Goal: Book appointment/travel/reservation

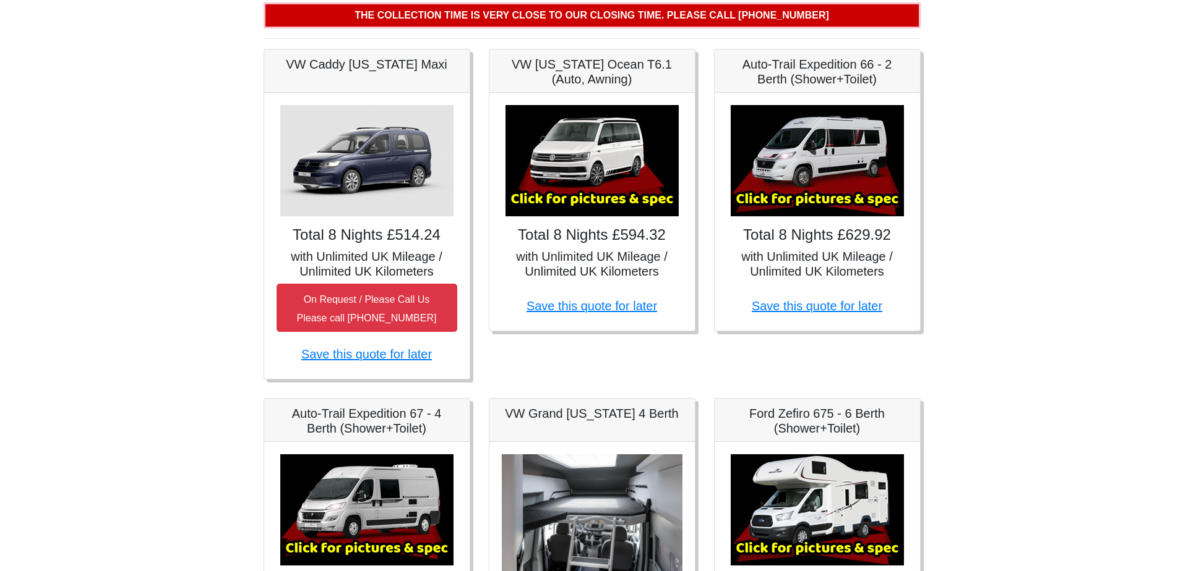
scroll to position [124, 0]
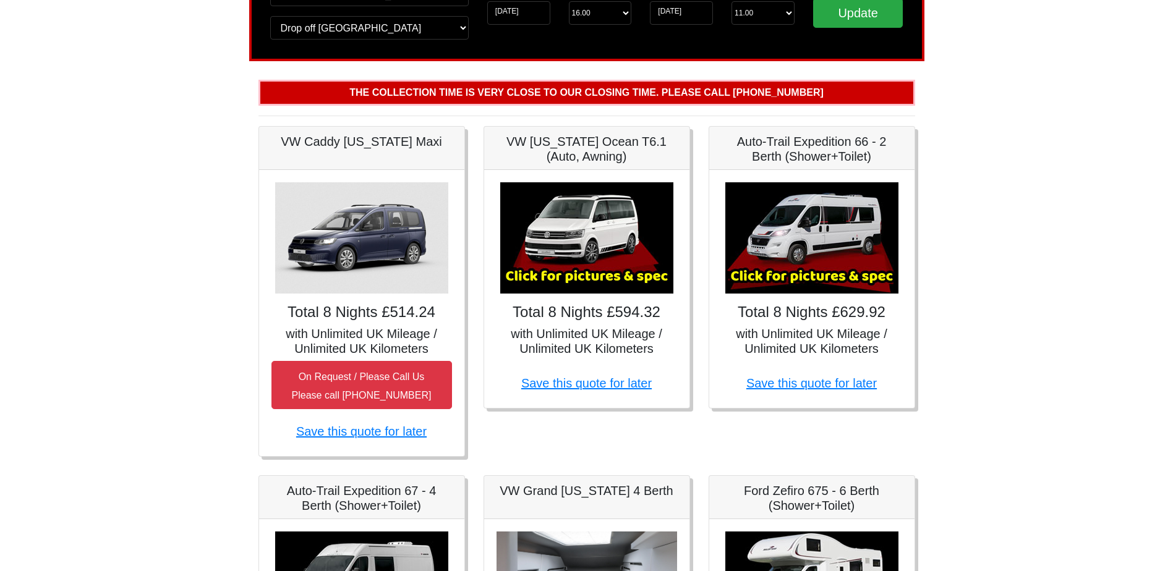
click at [861, 243] on img at bounding box center [812, 237] width 173 height 111
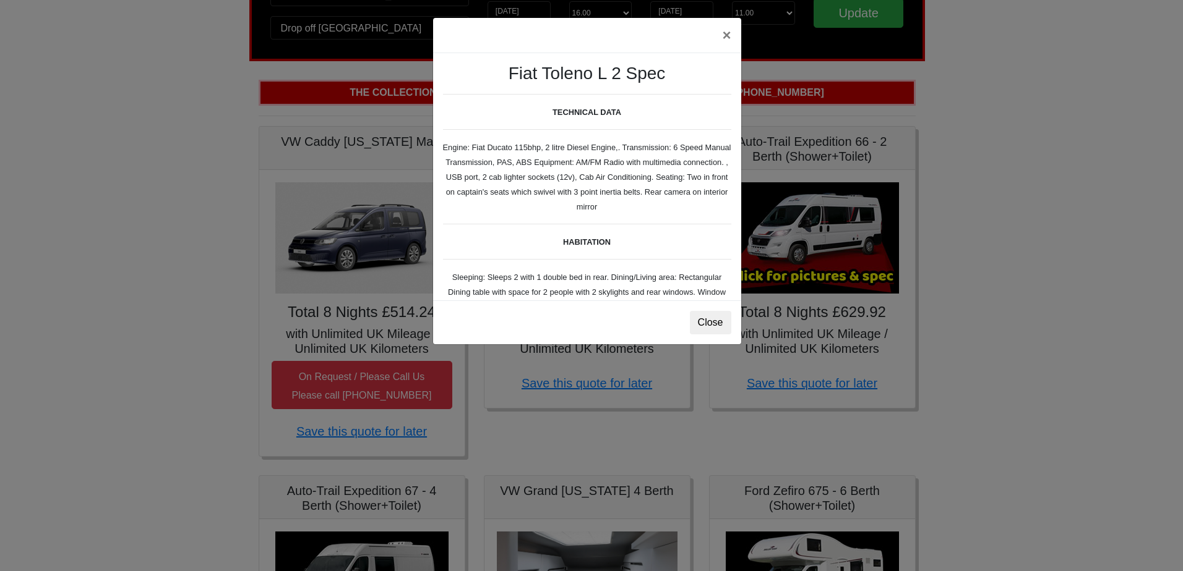
click at [847, 285] on div "× Fiat [PERSON_NAME] L 2 Spec TECHNICAL DATA Engine: Fiat Ducato 115bhp, 2 litr…" at bounding box center [591, 285] width 1183 height 571
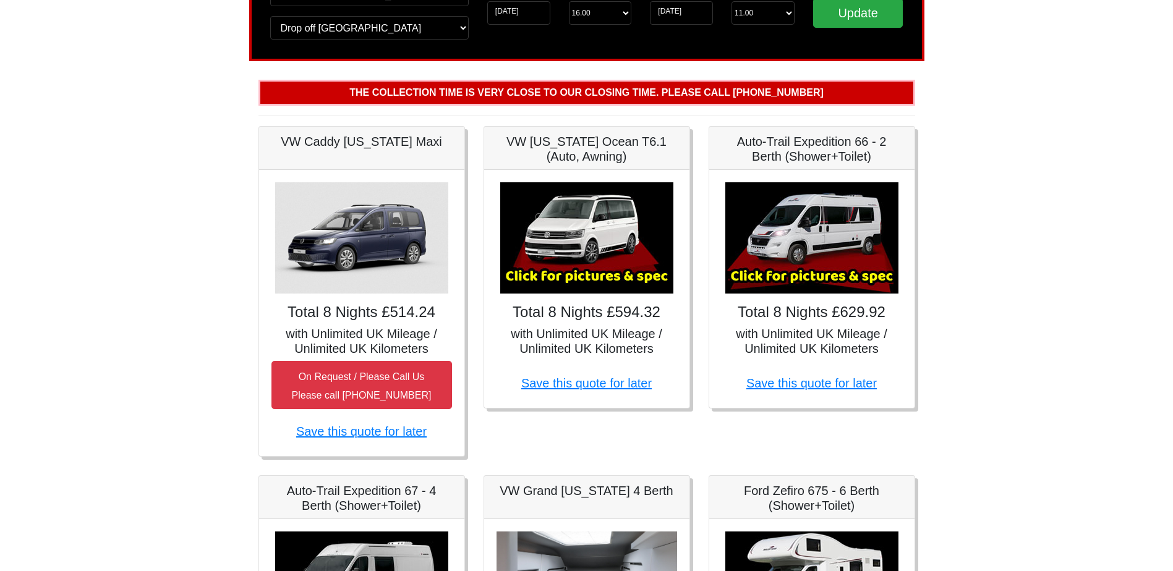
click at [811, 182] on img at bounding box center [812, 237] width 173 height 111
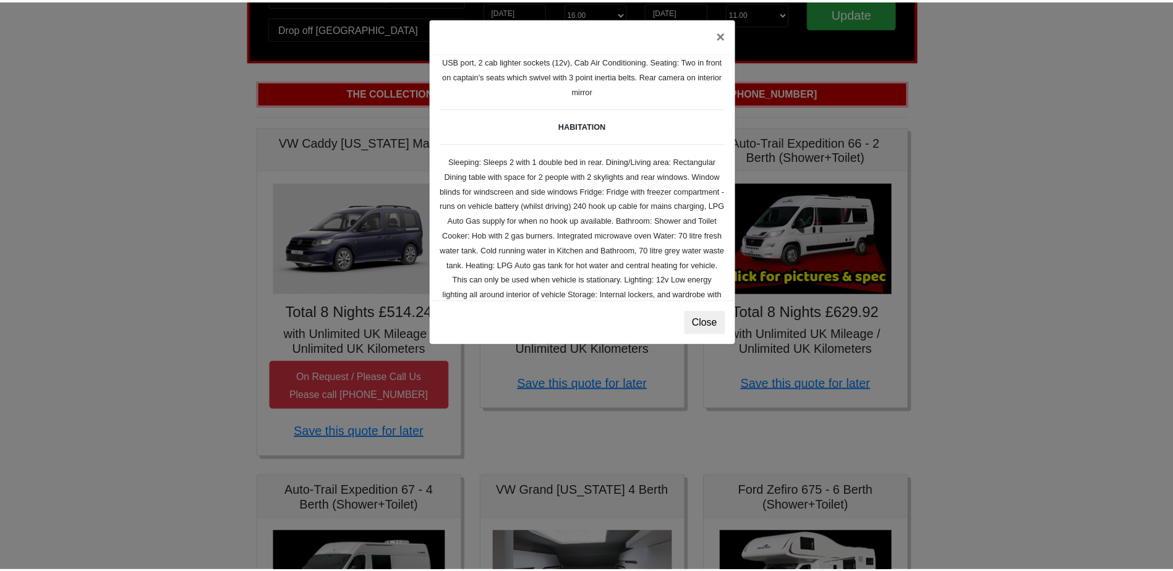
scroll to position [0, 0]
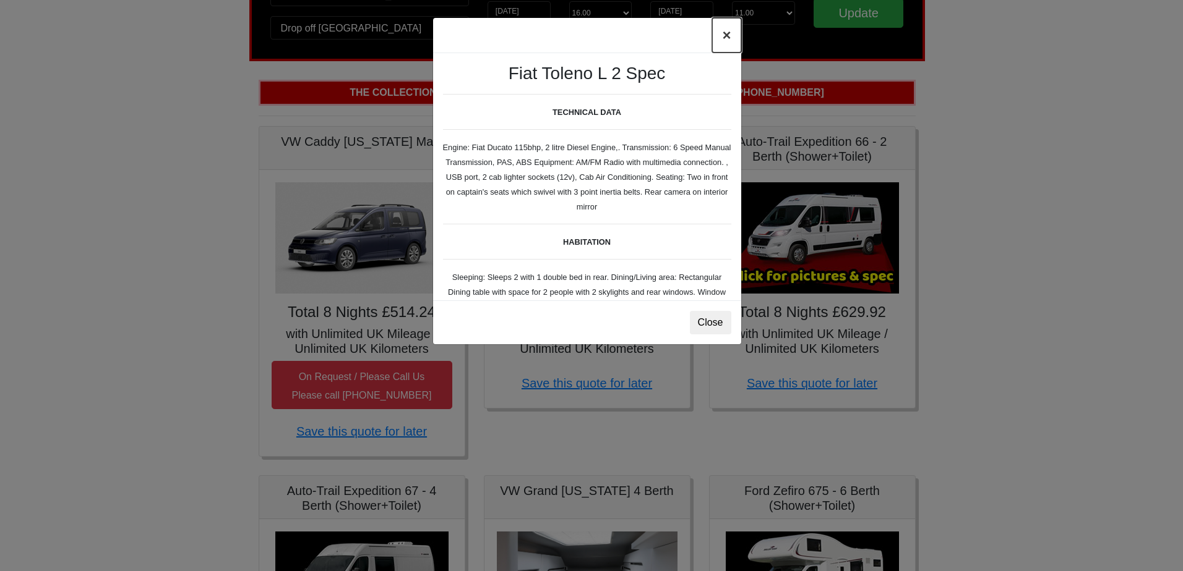
click at [716, 41] on button "×" at bounding box center [726, 35] width 28 height 35
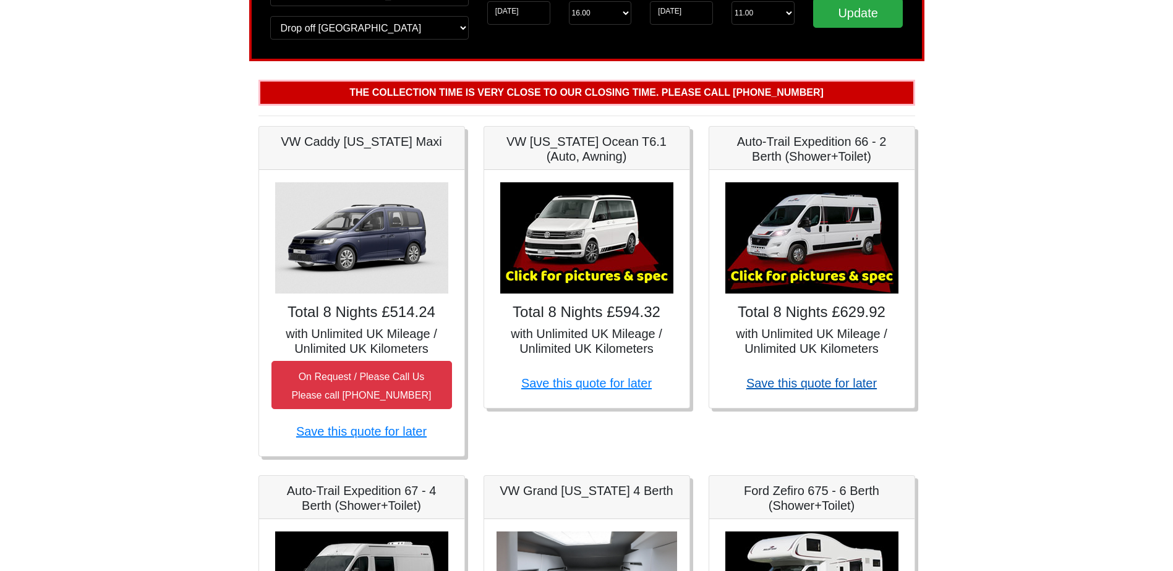
click at [823, 390] on link "Save this quote for later" at bounding box center [812, 384] width 131 height 14
click at [838, 311] on h4 "Total 8 Nights £629.92" at bounding box center [812, 313] width 181 height 18
click at [808, 318] on h4 "Total 8 Nights £629.92" at bounding box center [812, 313] width 181 height 18
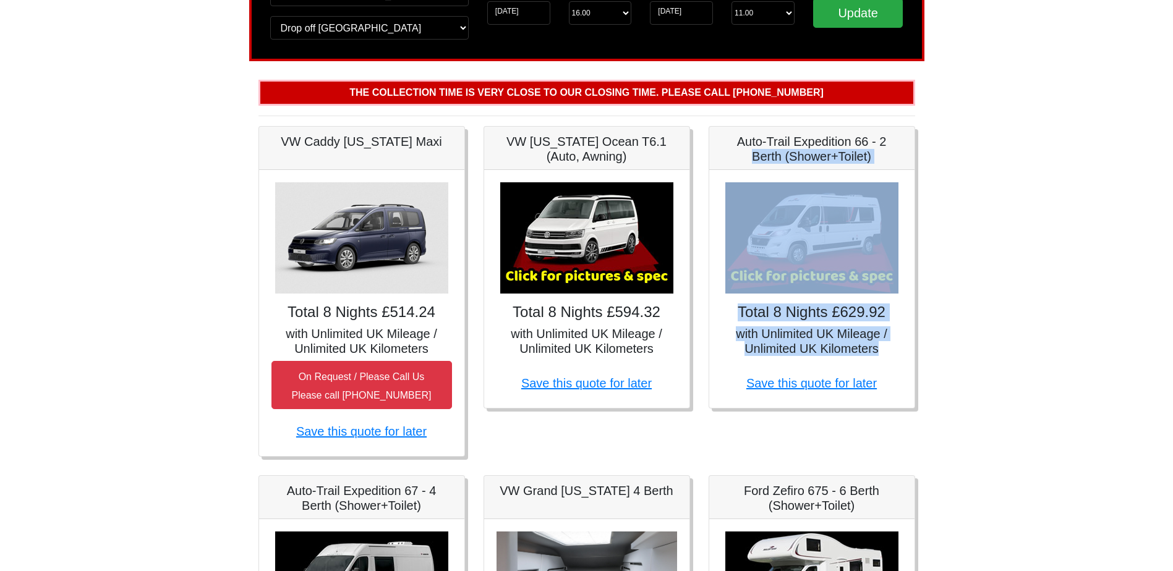
drag, startPoint x: 899, startPoint y: 354, endPoint x: 728, endPoint y: 160, distance: 259.0
click at [728, 160] on div "Auto-Trail Expedition 66 - 2 Berth (Shower+Toilet) × Fiat [PERSON_NAME] L 2 Spe…" at bounding box center [812, 267] width 207 height 283
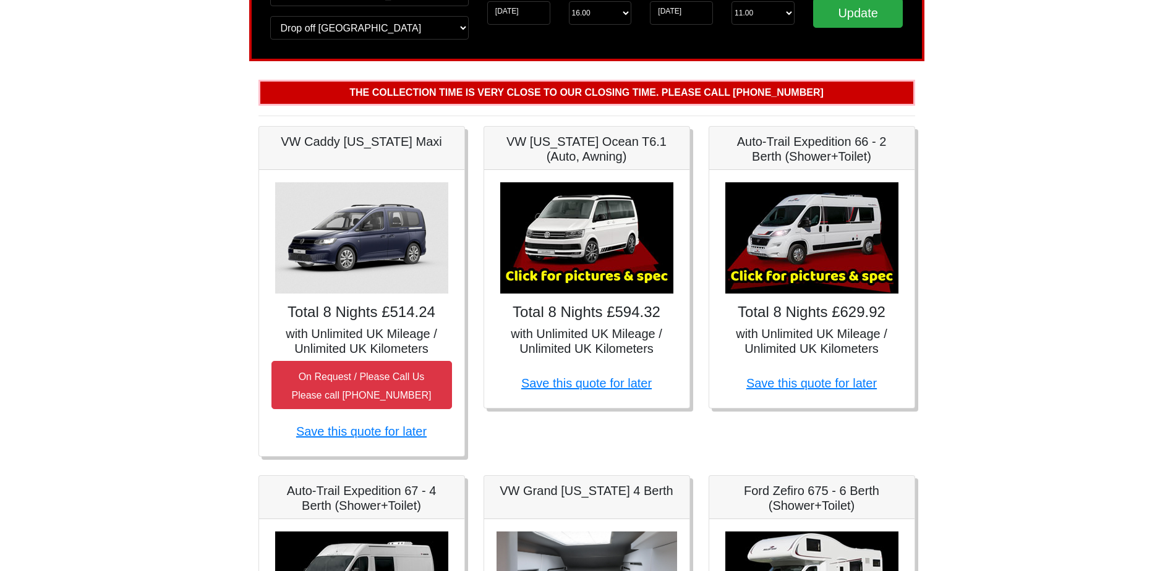
drag, startPoint x: 728, startPoint y: 160, endPoint x: 831, endPoint y: 147, distance: 104.1
click at [818, 145] on h5 "Auto-Trail Expedition 66 - 2 Berth (Shower+Toilet)" at bounding box center [812, 149] width 181 height 30
click at [877, 138] on h5 "Auto-Trail Expedition 66 - 2 Berth (Shower+Toilet)" at bounding box center [812, 149] width 181 height 30
click at [793, 334] on h5 "with Unlimited UK Mileage / Unlimited UK Kilometers" at bounding box center [812, 342] width 181 height 30
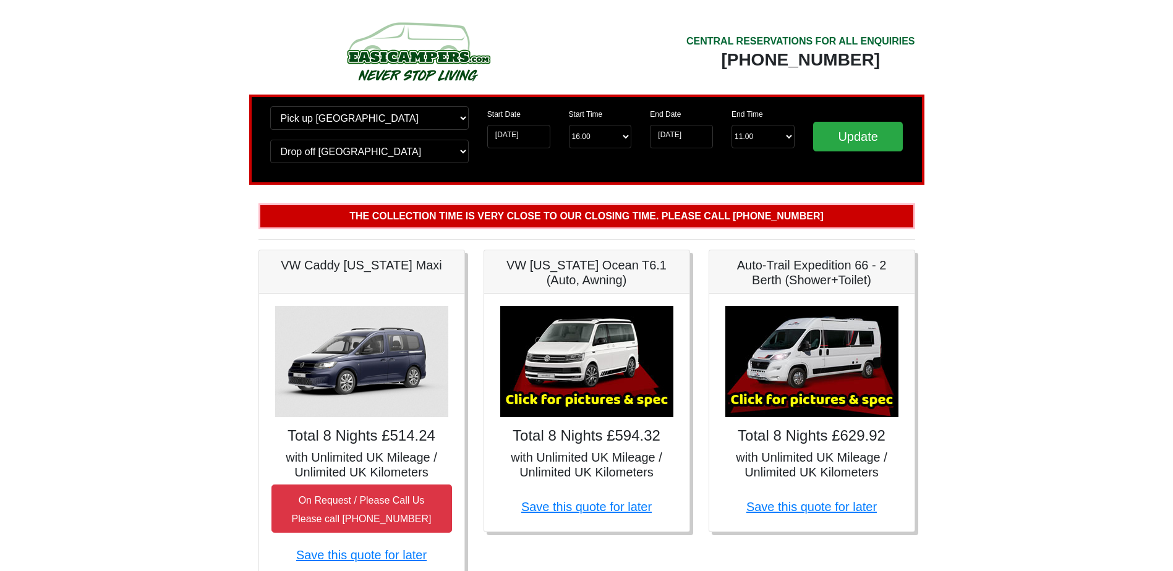
drag, startPoint x: 641, startPoint y: 205, endPoint x: 797, endPoint y: 205, distance: 155.2
click at [797, 205] on p "The collection time is very close to our closing time. Please call [PHONE_NUMBE…" at bounding box center [587, 216] width 657 height 26
drag, startPoint x: 797, startPoint y: 205, endPoint x: 899, endPoint y: 235, distance: 106.9
click at [787, 215] on b "The collection time is very close to our closing time. Please call [PHONE_NUMBE…" at bounding box center [586, 216] width 474 height 11
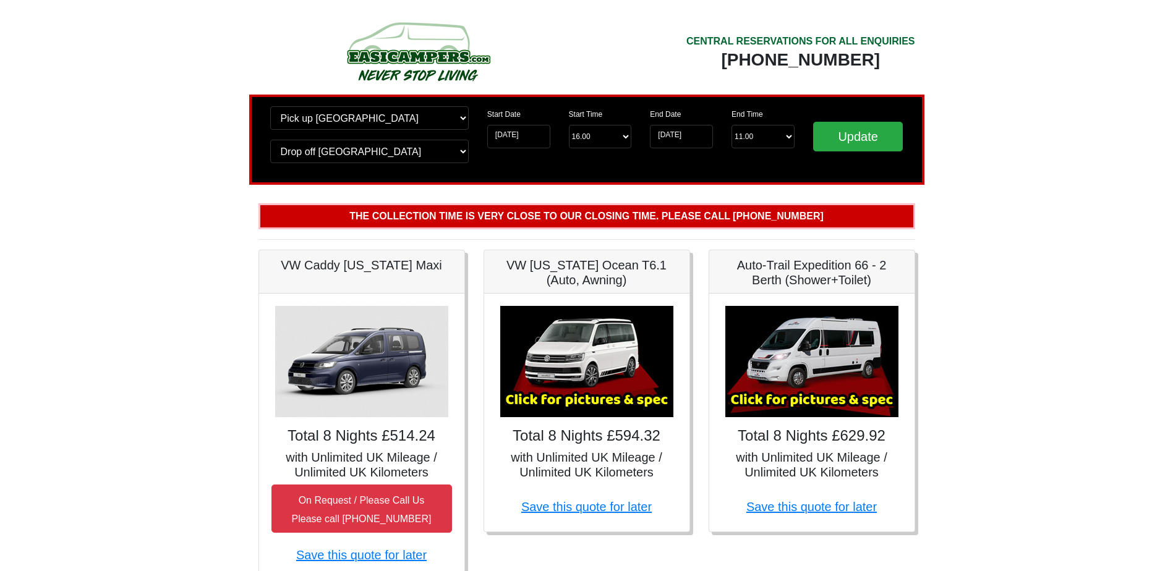
click at [850, 510] on link "Save this quote for later" at bounding box center [812, 507] width 131 height 14
click at [790, 327] on img at bounding box center [812, 361] width 173 height 111
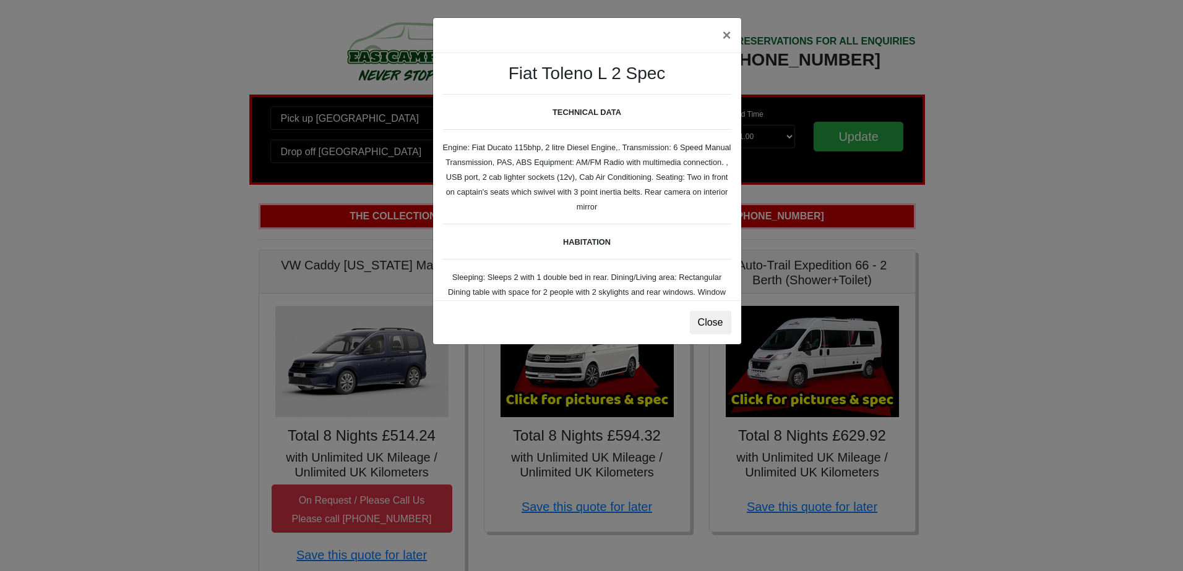
click at [838, 364] on div "× Fiat [PERSON_NAME] L 2 Spec TECHNICAL DATA Engine: Fiat Ducato 115bhp, 2 litr…" at bounding box center [591, 285] width 1183 height 571
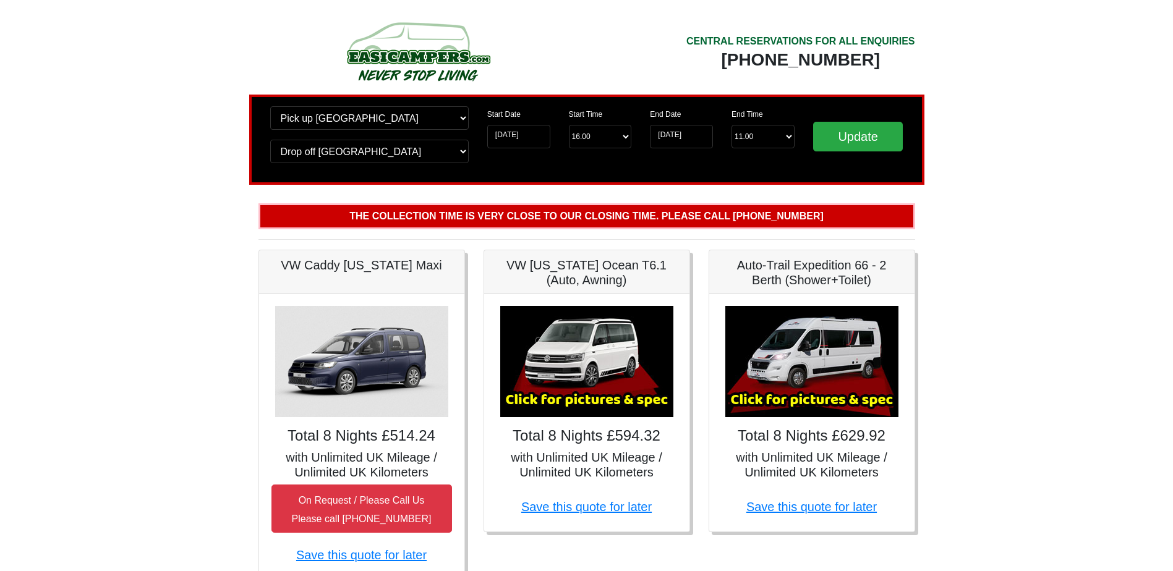
click at [813, 349] on img at bounding box center [812, 361] width 173 height 111
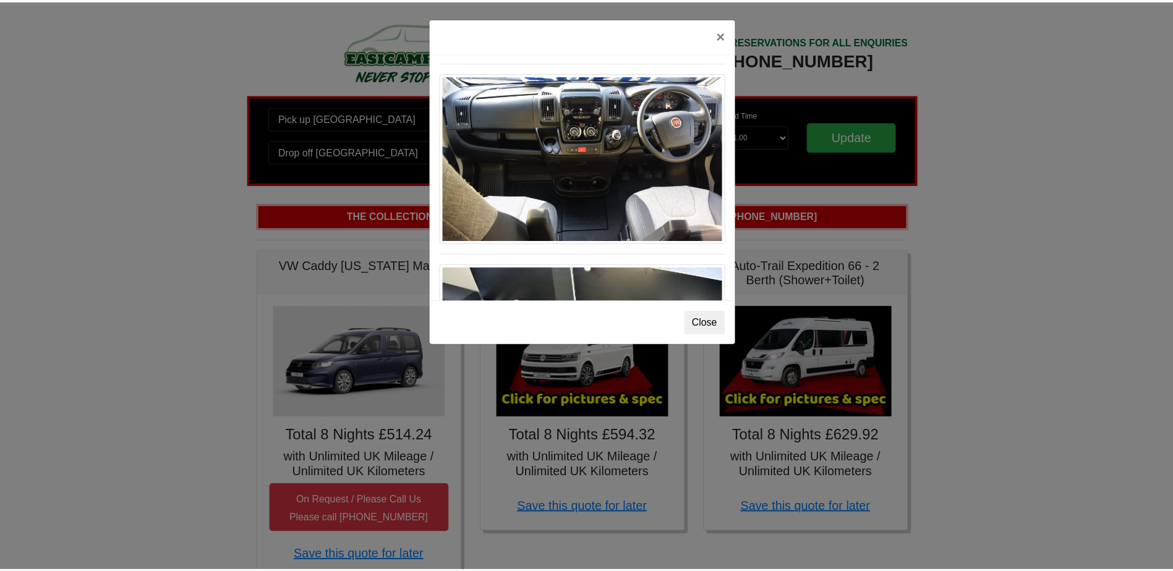
scroll to position [1286, 0]
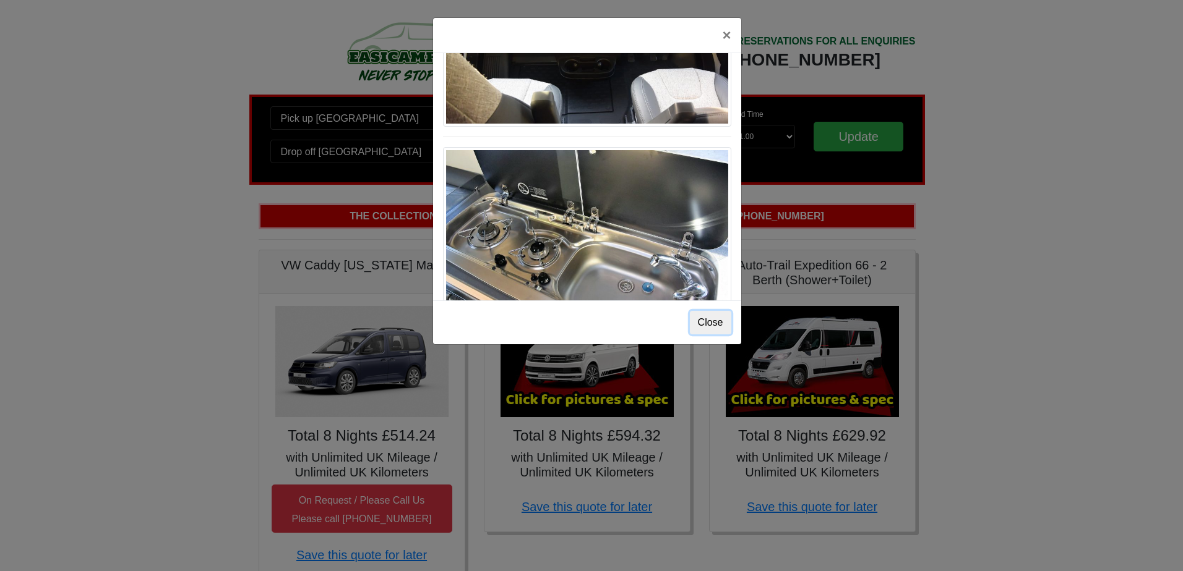
drag, startPoint x: 707, startPoint y: 321, endPoint x: 756, endPoint y: 314, distance: 49.4
click at [708, 321] on button "Close" at bounding box center [710, 323] width 41 height 24
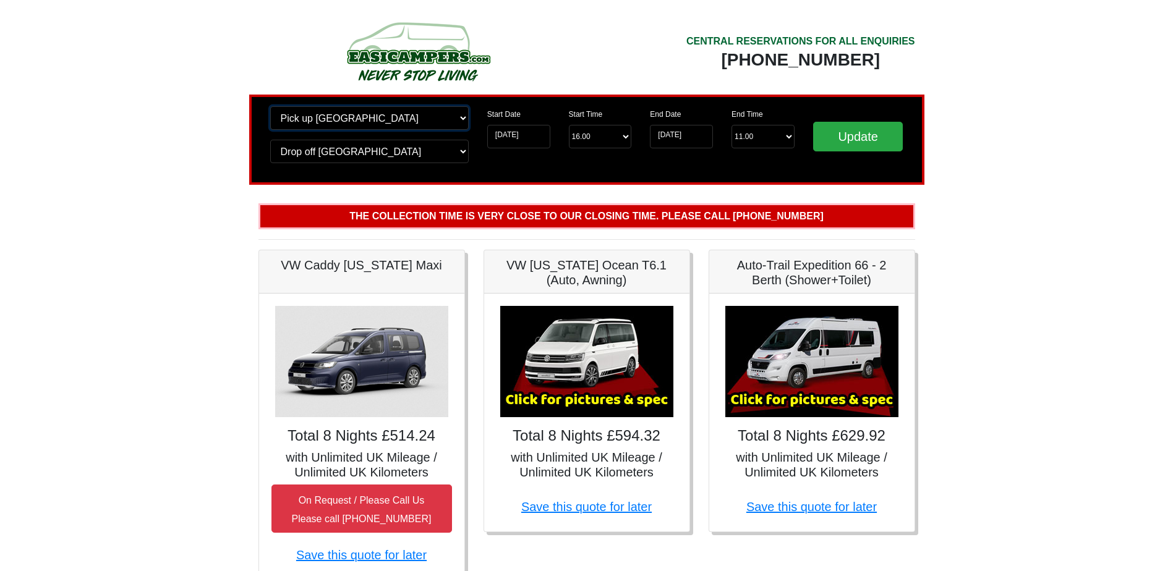
click at [388, 124] on select "Change pick up location? Pick up [GEOGRAPHIC_DATA] [GEOGRAPHIC_DATA] [GEOGRAPHI…" at bounding box center [369, 118] width 199 height 24
click at [391, 119] on select "Change pick up location? Pick up [GEOGRAPHIC_DATA] [GEOGRAPHIC_DATA] [GEOGRAPHI…" at bounding box center [369, 118] width 199 height 24
click at [385, 158] on select "Change drop off location? Drop off [GEOGRAPHIC_DATA] [GEOGRAPHIC_DATA] [GEOGRAP…" at bounding box center [369, 152] width 199 height 24
click at [383, 159] on select "Change drop off location? Drop off [GEOGRAPHIC_DATA] [GEOGRAPHIC_DATA] [GEOGRAP…" at bounding box center [369, 152] width 199 height 24
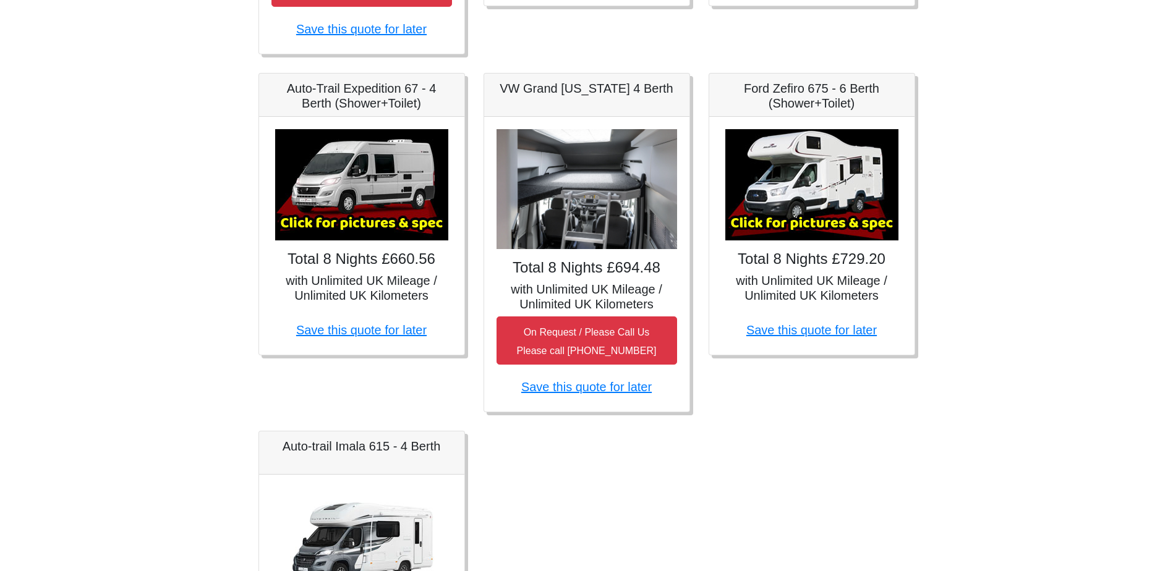
scroll to position [332, 0]
